Goal: Navigation & Orientation: Understand site structure

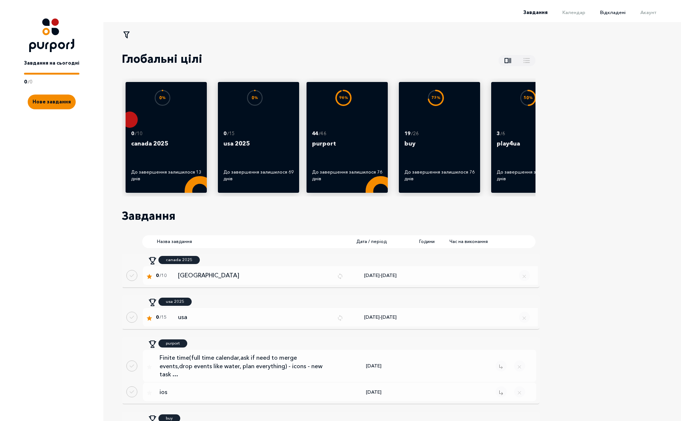
click at [617, 11] on span "Відкладені" at bounding box center [612, 12] width 25 height 6
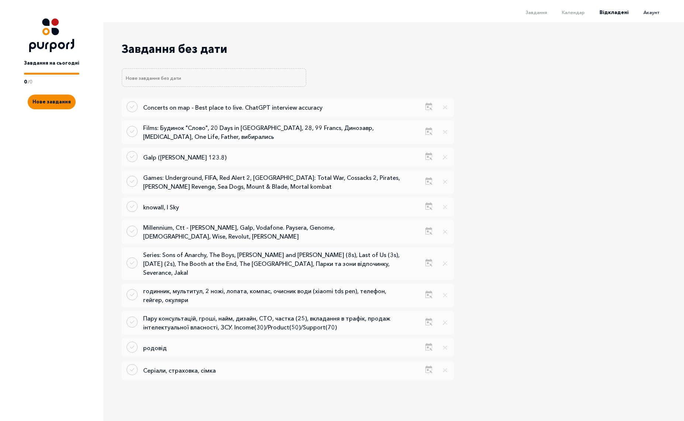
click at [651, 11] on span "Акаунт" at bounding box center [652, 12] width 16 height 6
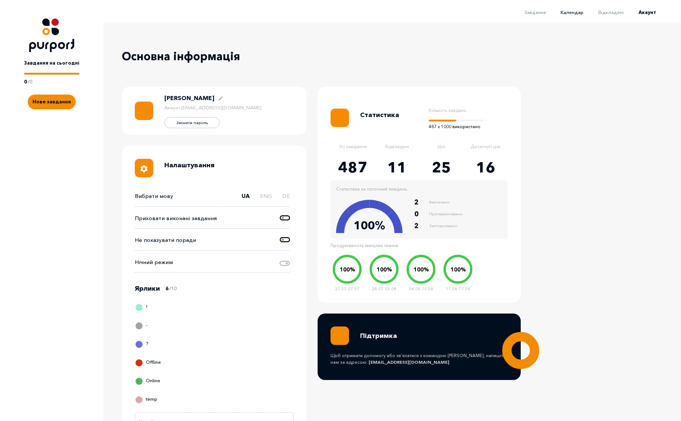
click at [577, 12] on span "Календар" at bounding box center [571, 12] width 23 height 6
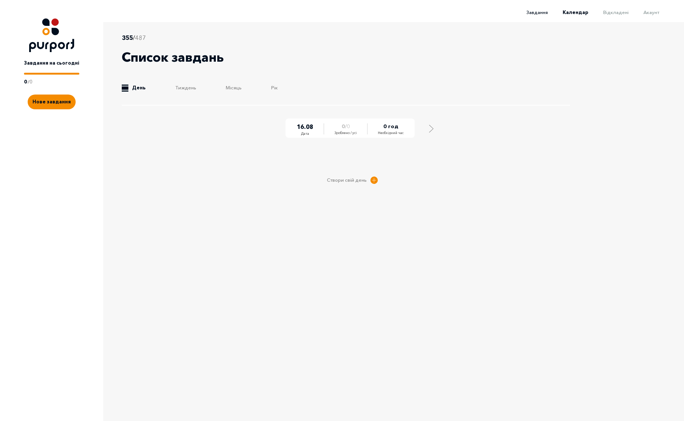
click at [545, 15] on span "Завдання" at bounding box center [537, 12] width 21 height 6
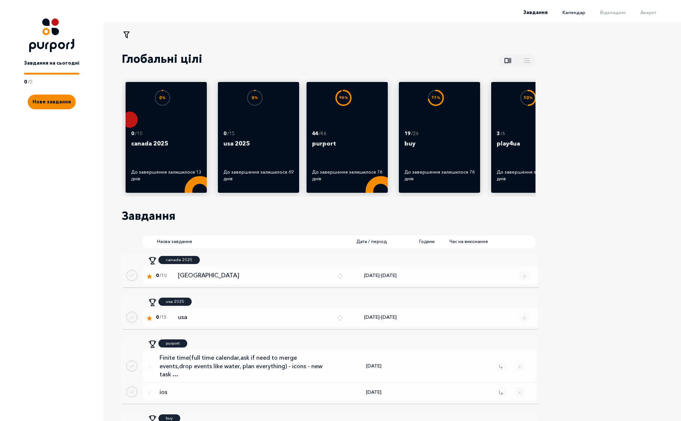
click at [582, 11] on span "Календар" at bounding box center [573, 12] width 23 height 6
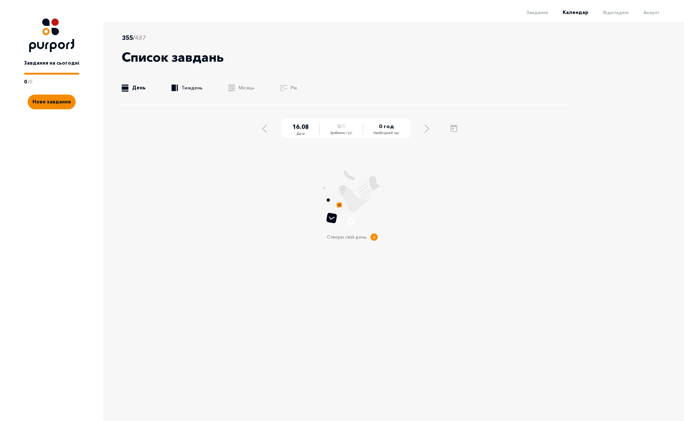
click at [192, 90] on link ".b{fill:#F48B00;} Тиждень" at bounding box center [187, 87] width 31 height 7
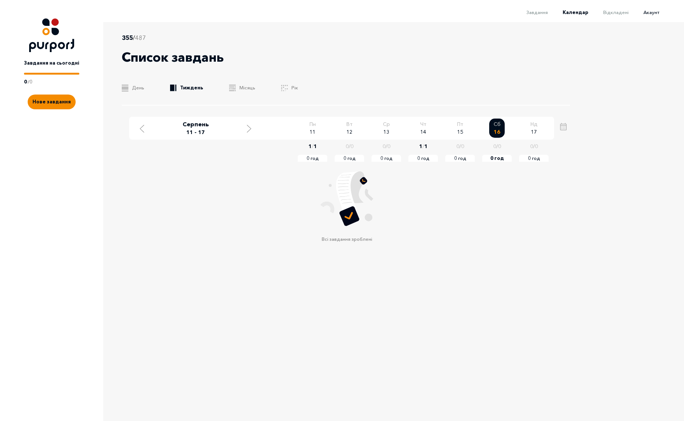
click at [651, 14] on span "Акаунт" at bounding box center [652, 12] width 16 height 6
